Goal: Check status: Check status

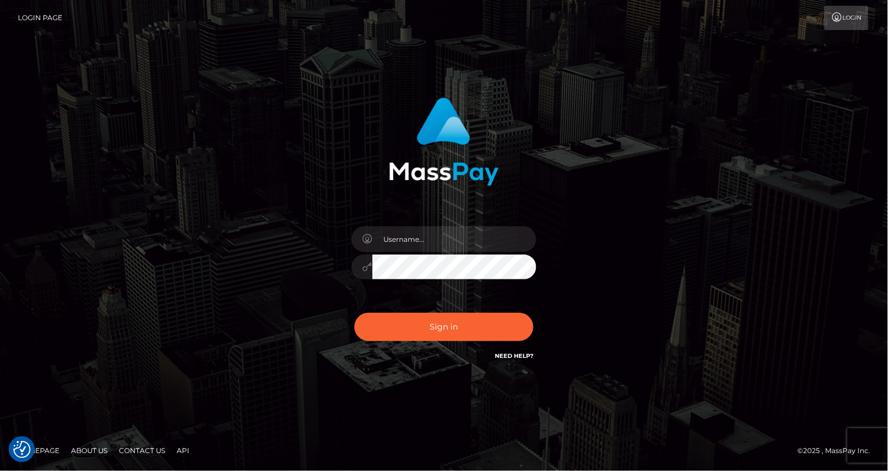
drag, startPoint x: 289, startPoint y: 405, endPoint x: 319, endPoint y: 388, distance: 34.7
click at [289, 405] on div "Sign in" at bounding box center [444, 235] width 888 height 467
drag, startPoint x: 409, startPoint y: 247, endPoint x: 267, endPoint y: 217, distance: 145.1
click at [409, 247] on input "text" at bounding box center [454, 239] width 164 height 26
click at [433, 240] on input "text" at bounding box center [454, 239] width 164 height 26
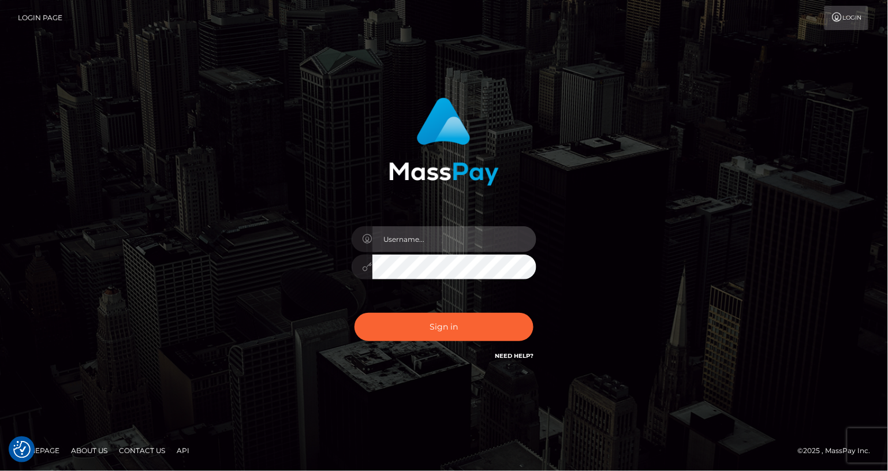
paste input "MaryJoy"
type input "MaryJoy"
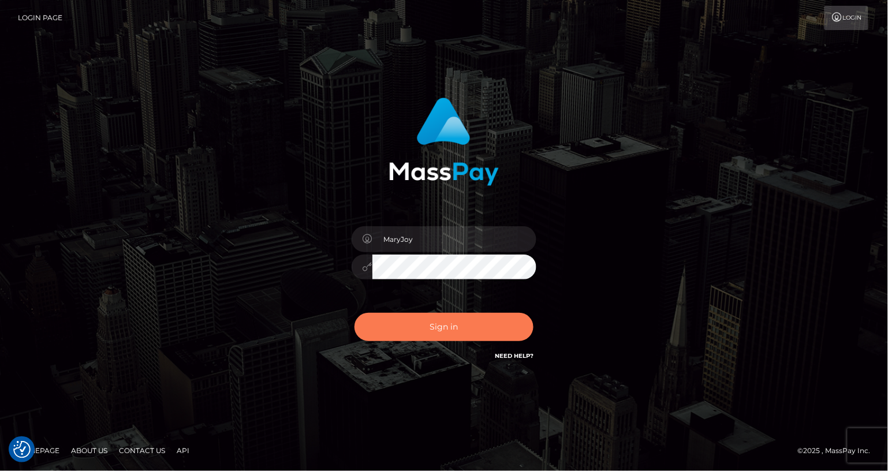
click at [447, 329] on button "Sign in" at bounding box center [443, 327] width 179 height 28
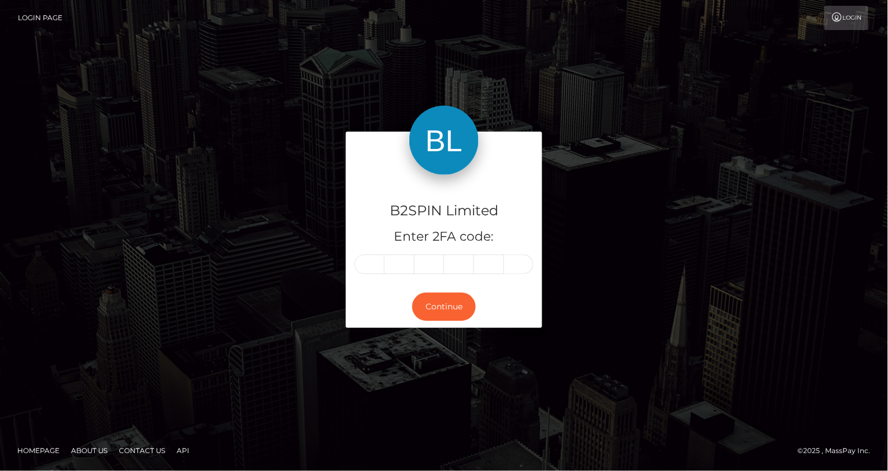
click at [371, 261] on input "text" at bounding box center [369, 265] width 30 height 20
click at [364, 266] on input "text" at bounding box center [369, 265] width 30 height 20
type input "6"
type input "1"
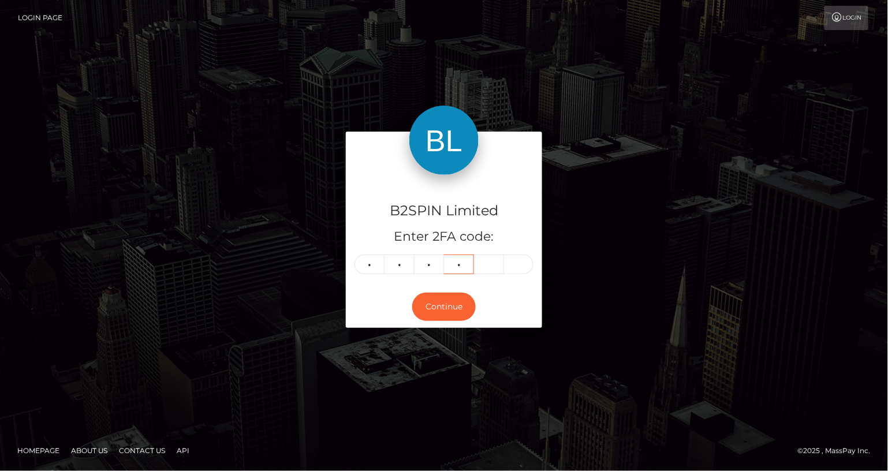
type input "2"
type input "6"
type input "1"
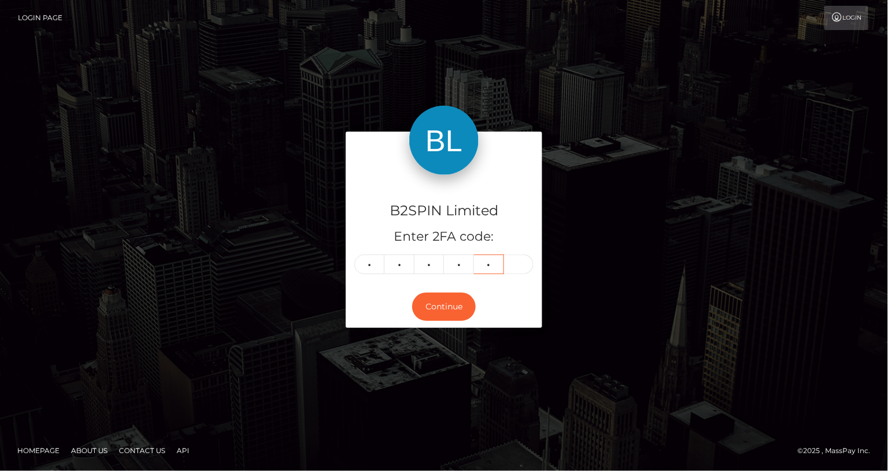
type input "4"
type input "9"
click at [439, 299] on button "Continue" at bounding box center [443, 307] width 63 height 28
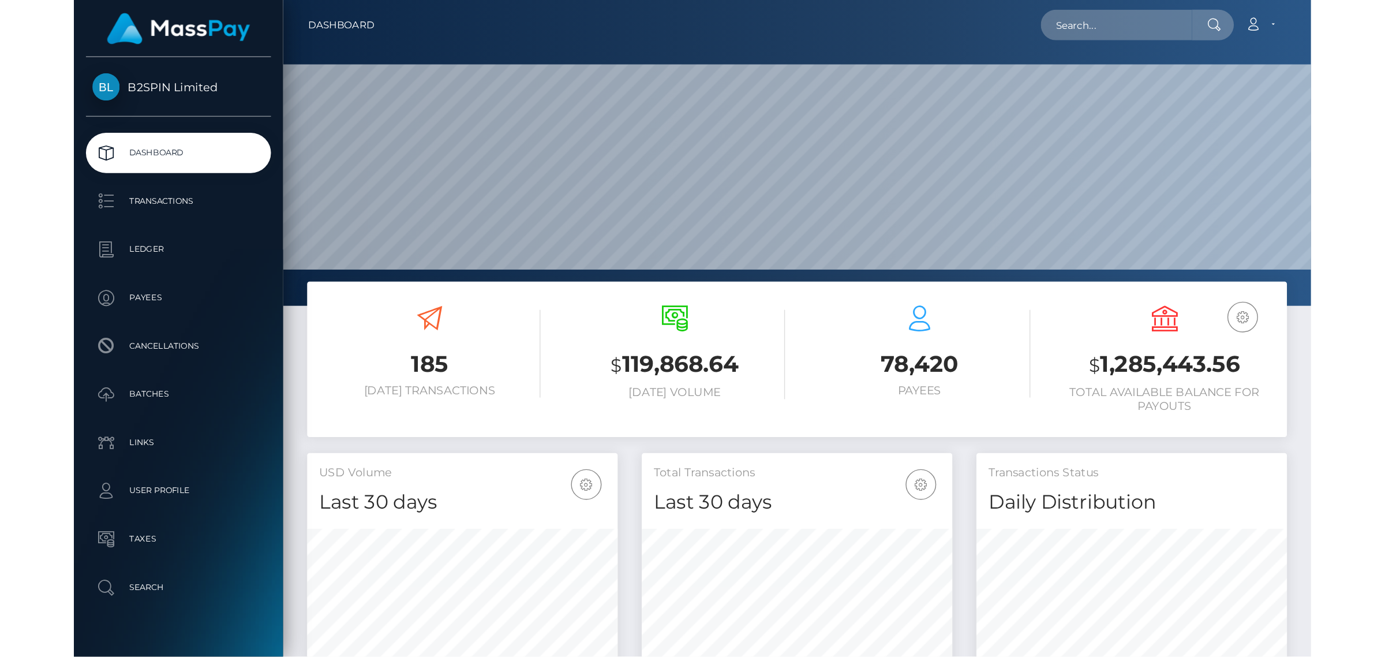
scroll to position [204, 223]
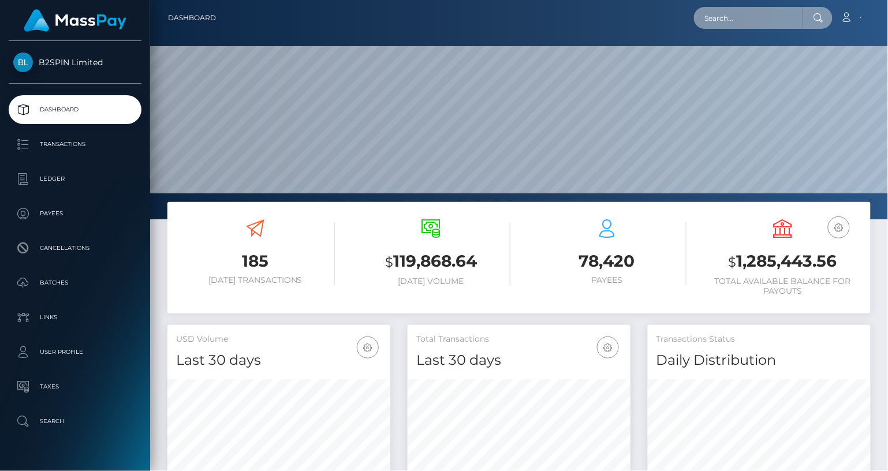
click at [763, 18] on input "text" at bounding box center [748, 18] width 109 height 22
paste input "3343791"
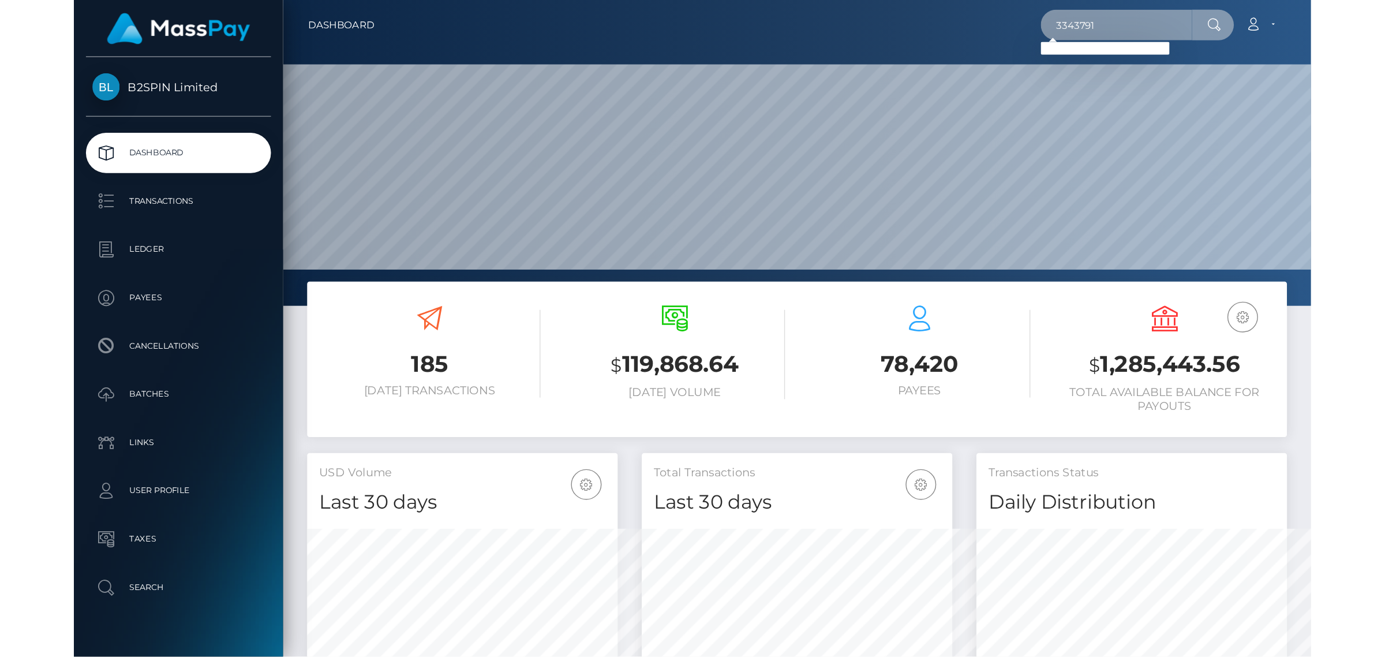
scroll to position [204, 388]
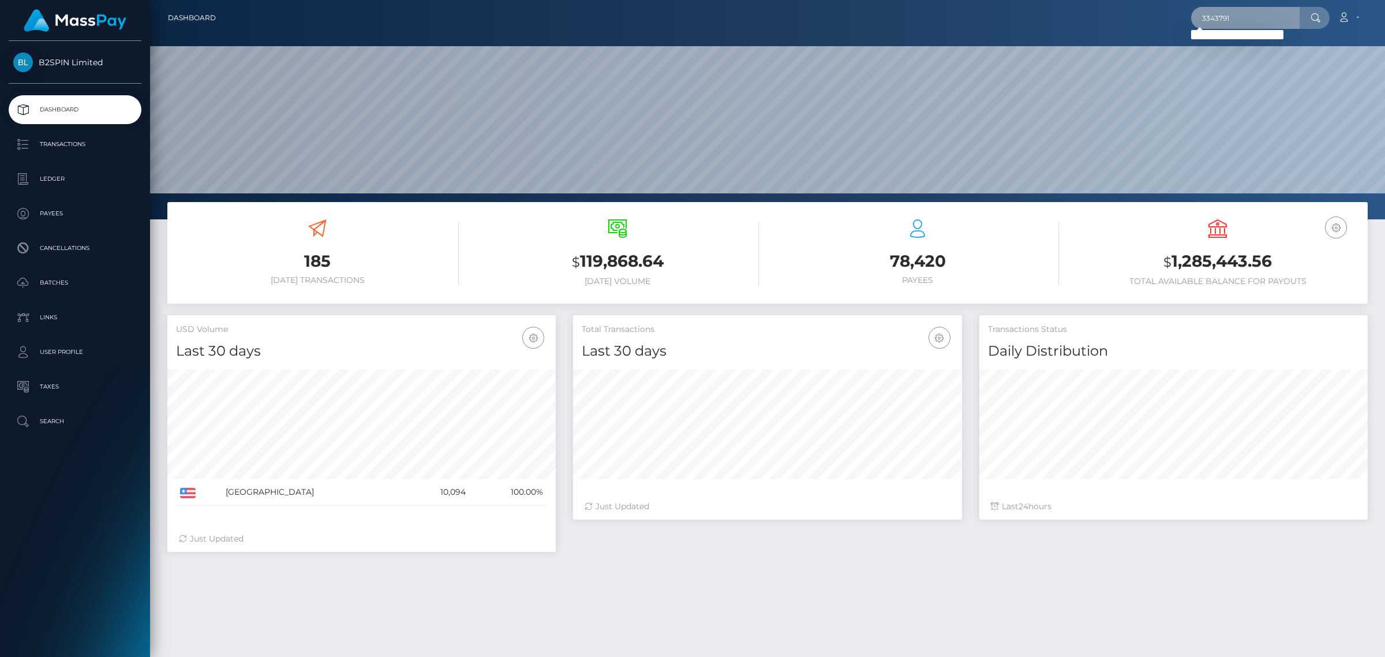
click at [877, 18] on input "3343791" at bounding box center [1245, 18] width 109 height 22
paste input "1306314946"
type input "1306314946"
click at [877, 59] on link "DANIEL DIAZ" at bounding box center [1237, 59] width 92 height 21
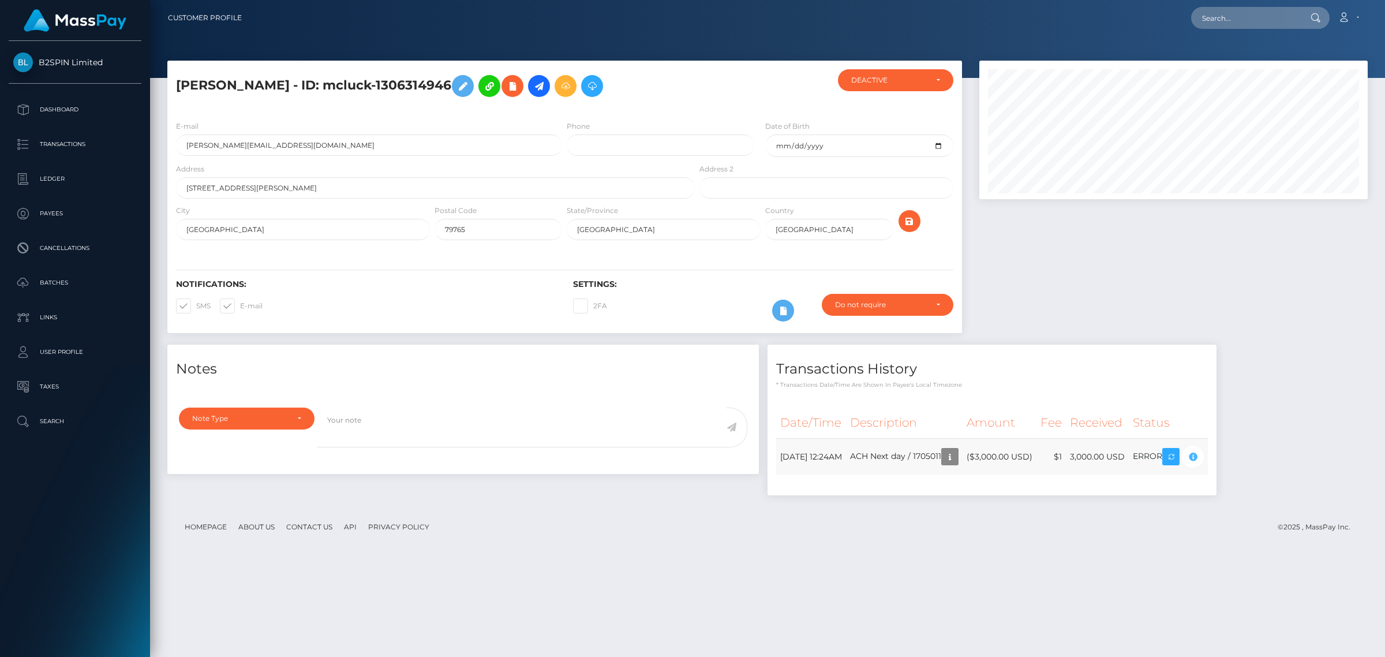
scroll to position [139, 388]
drag, startPoint x: 0, startPoint y: 0, endPoint x: 1235, endPoint y: 478, distance: 1324.5
click at [1208, 478] on div "Date/Time Description Amount Fee Received Status" at bounding box center [992, 448] width 432 height 83
click at [1141, 521] on footer "Homepage About Us Contact Us API Privacy Policy © 2025 , MassPay Inc." at bounding box center [767, 527] width 1201 height 40
click at [785, 540] on footer "Homepage About Us Contact Us API Privacy Policy © 2025 , MassPay Inc." at bounding box center [767, 527] width 1201 height 40
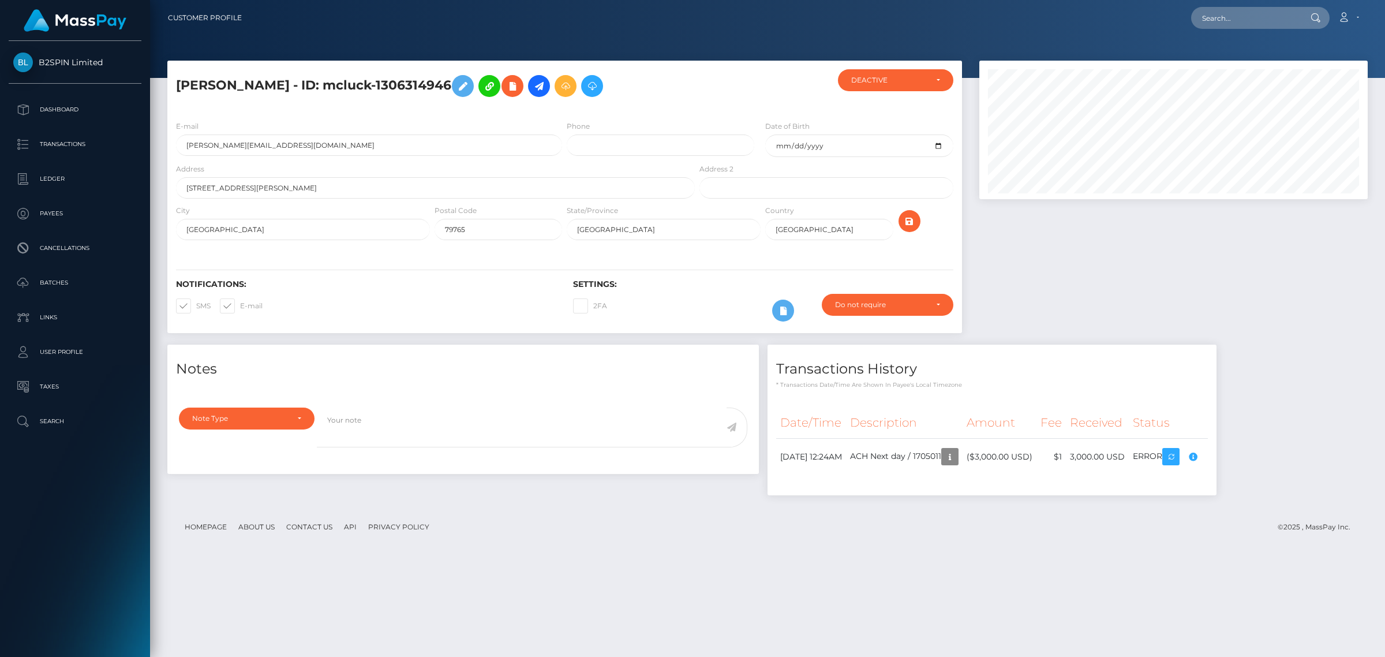
click at [1020, 530] on footer "Homepage About Us Contact Us API Privacy Policy © 2025 , MassPay Inc." at bounding box center [767, 527] width 1201 height 40
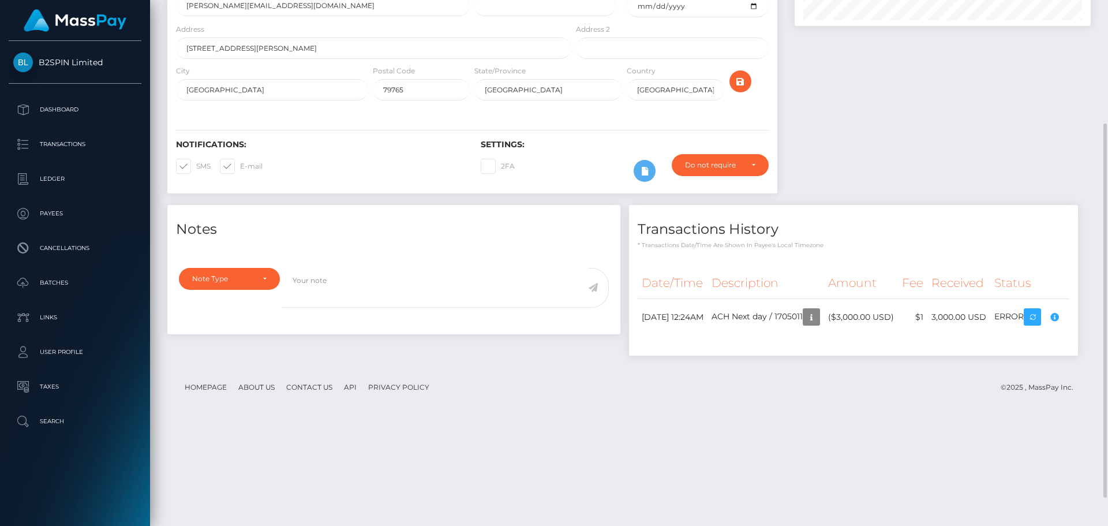
scroll to position [212, 0]
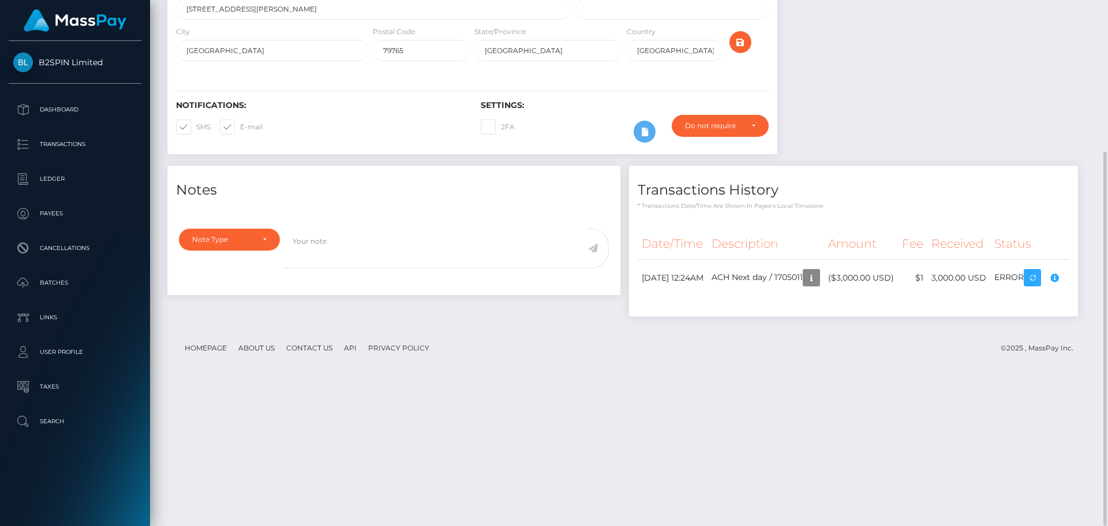
click at [866, 328] on div "Notes Note Type Compliance Clear Compliance General Note Type" at bounding box center [629, 247] width 941 height 162
click at [831, 309] on div "Notes Note Type Compliance Clear Compliance General Note Type" at bounding box center [629, 247] width 941 height 162
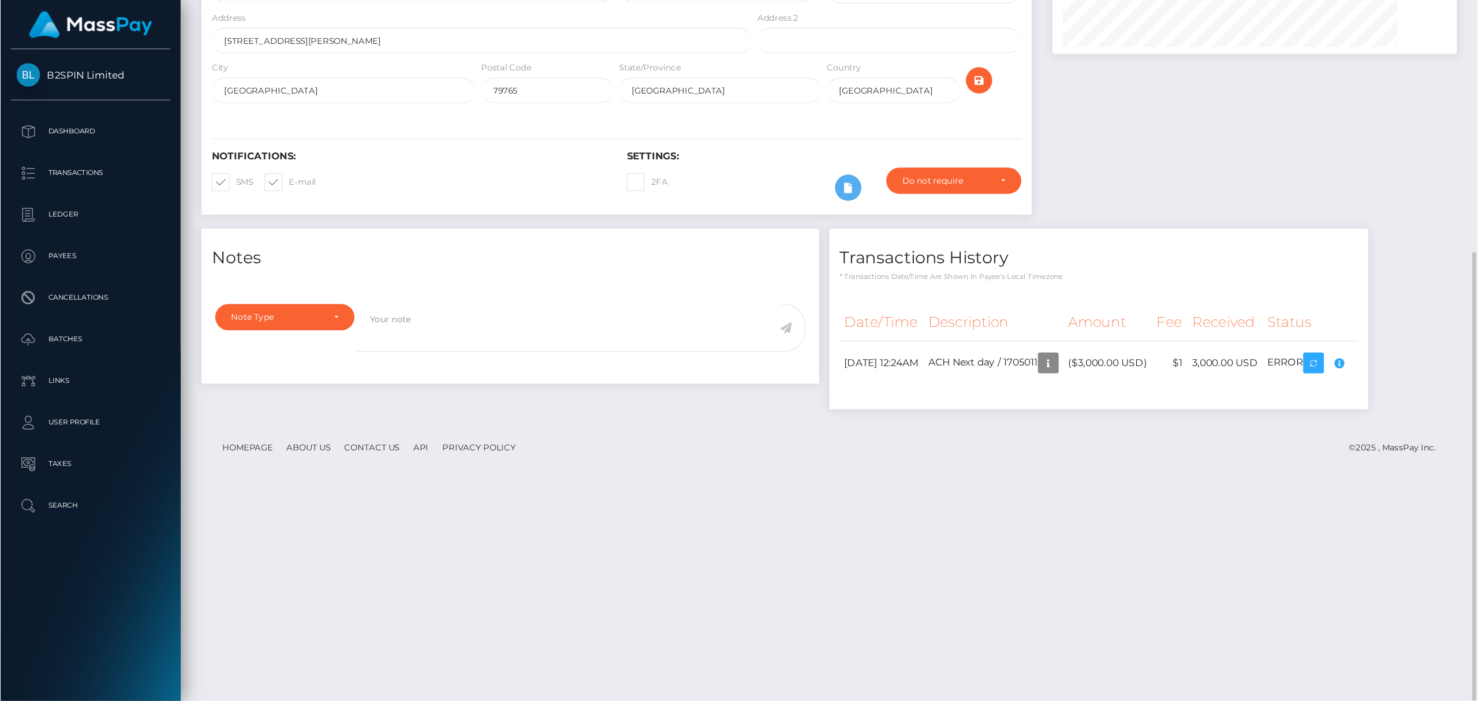
scroll to position [139, 419]
